Goal: Task Accomplishment & Management: Use online tool/utility

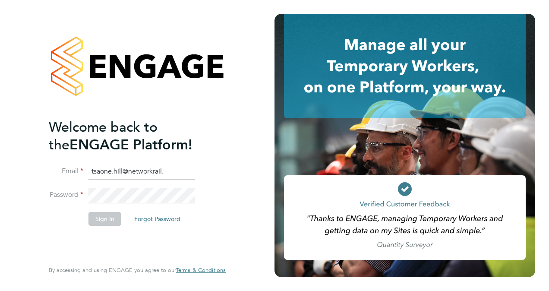
click at [167, 172] on input "tsaone.hill@networkrail." at bounding box center [141, 172] width 107 height 16
click at [180, 171] on input "tsaone.hill@networkrail." at bounding box center [141, 172] width 107 height 16
type input "tsaone.hill@networkrail.co.uk"
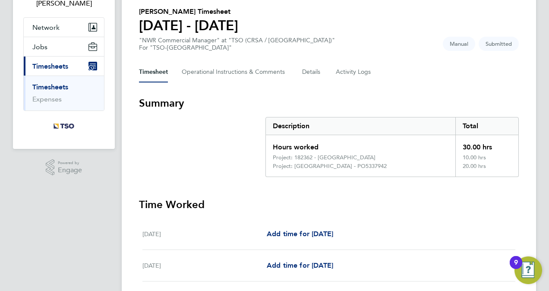
scroll to position [319, 0]
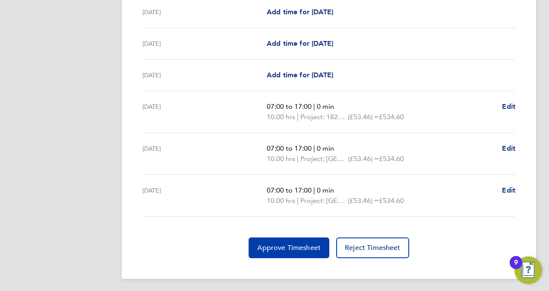
click at [314, 250] on button "Approve Timesheet" at bounding box center [289, 247] width 81 height 21
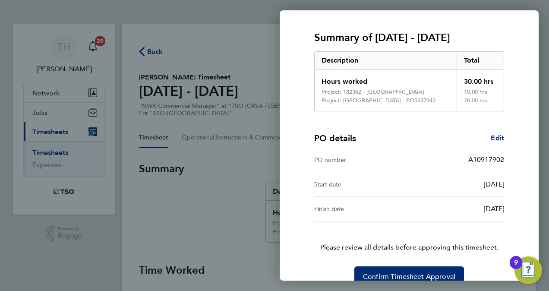
scroll to position [120, 0]
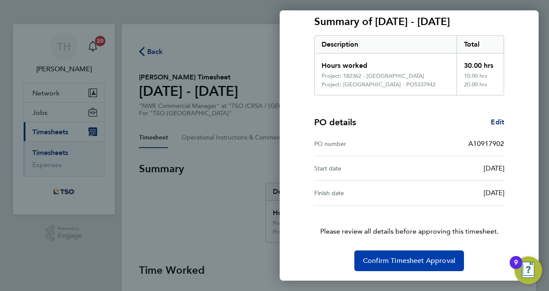
click at [413, 256] on span "Confirm Timesheet Approval" at bounding box center [409, 260] width 92 height 9
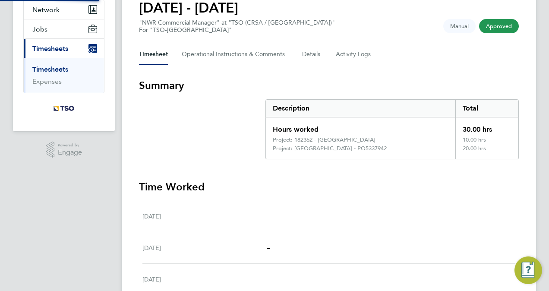
scroll to position [86, 0]
